Goal: Information Seeking & Learning: Learn about a topic

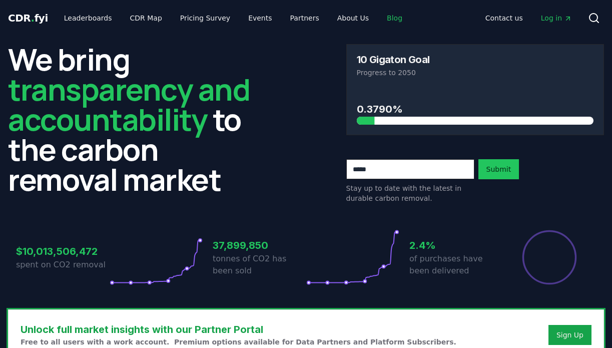
click at [380, 23] on link "Blog" at bounding box center [395, 18] width 32 height 18
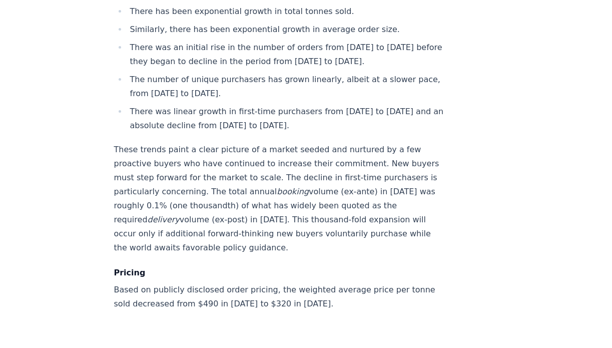
scroll to position [3974, 0]
